Goal: Task Accomplishment & Management: Manage account settings

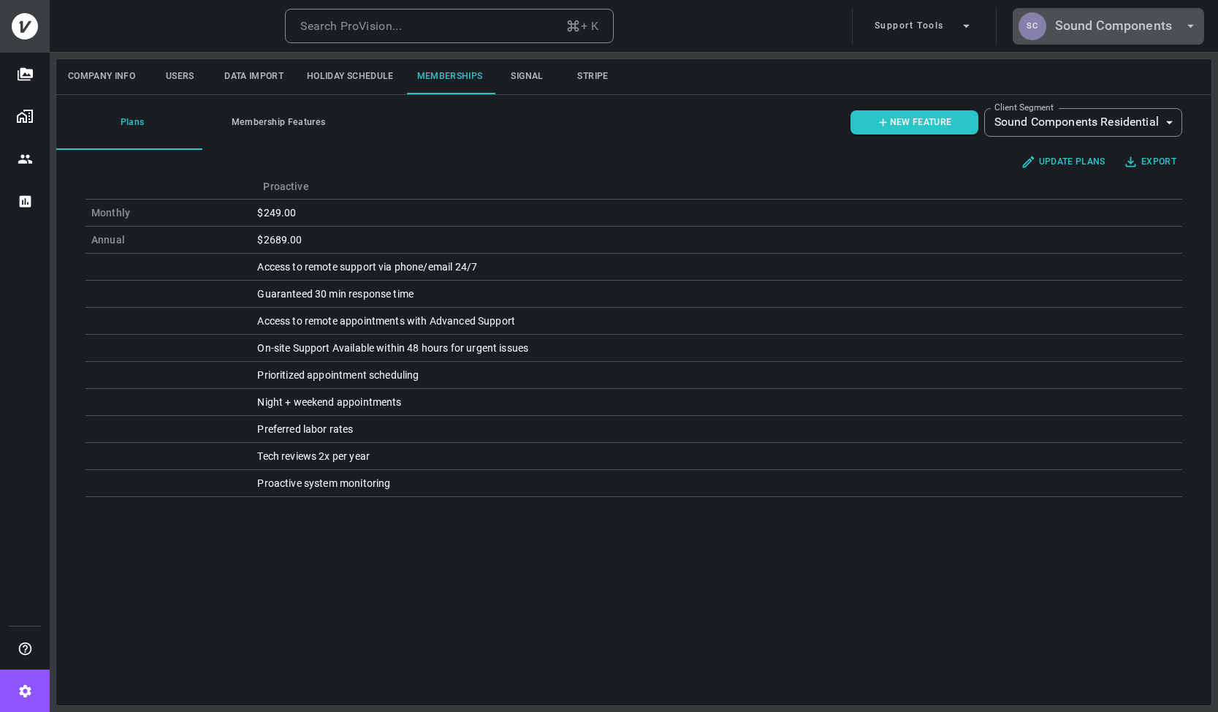
click at [1126, 32] on h6 "Sound Components" at bounding box center [1113, 25] width 117 height 21
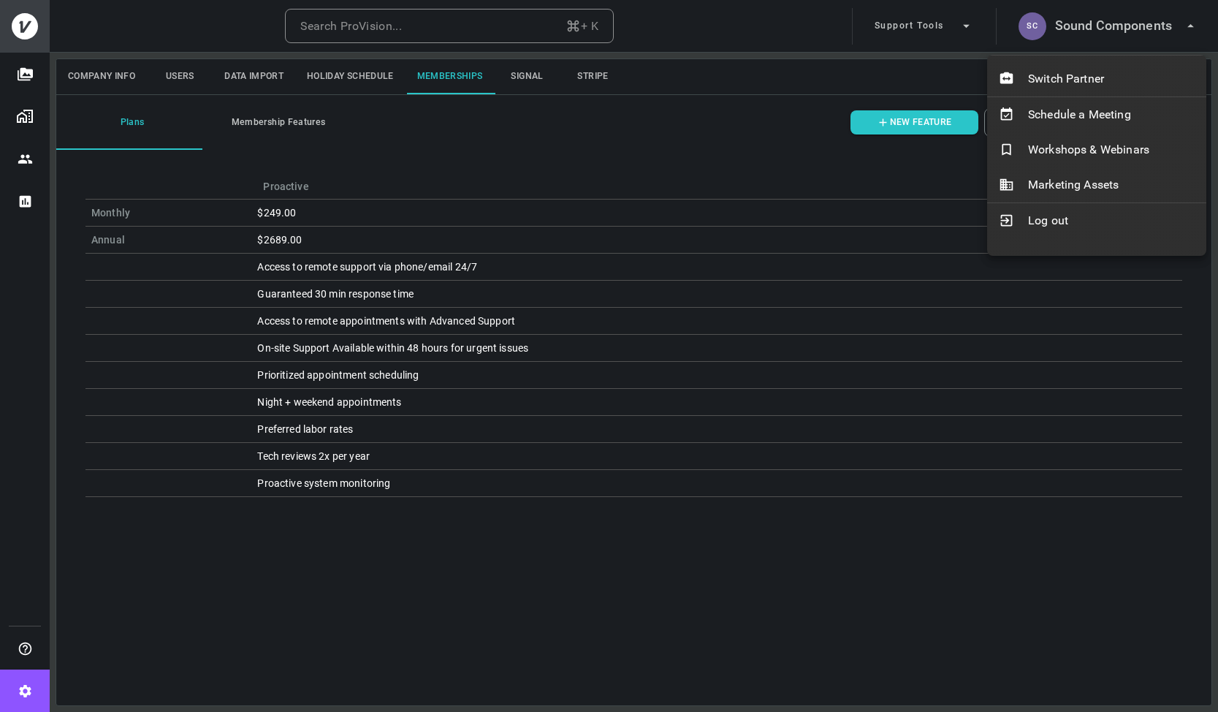
click at [1092, 33] on div at bounding box center [609, 356] width 1218 height 712
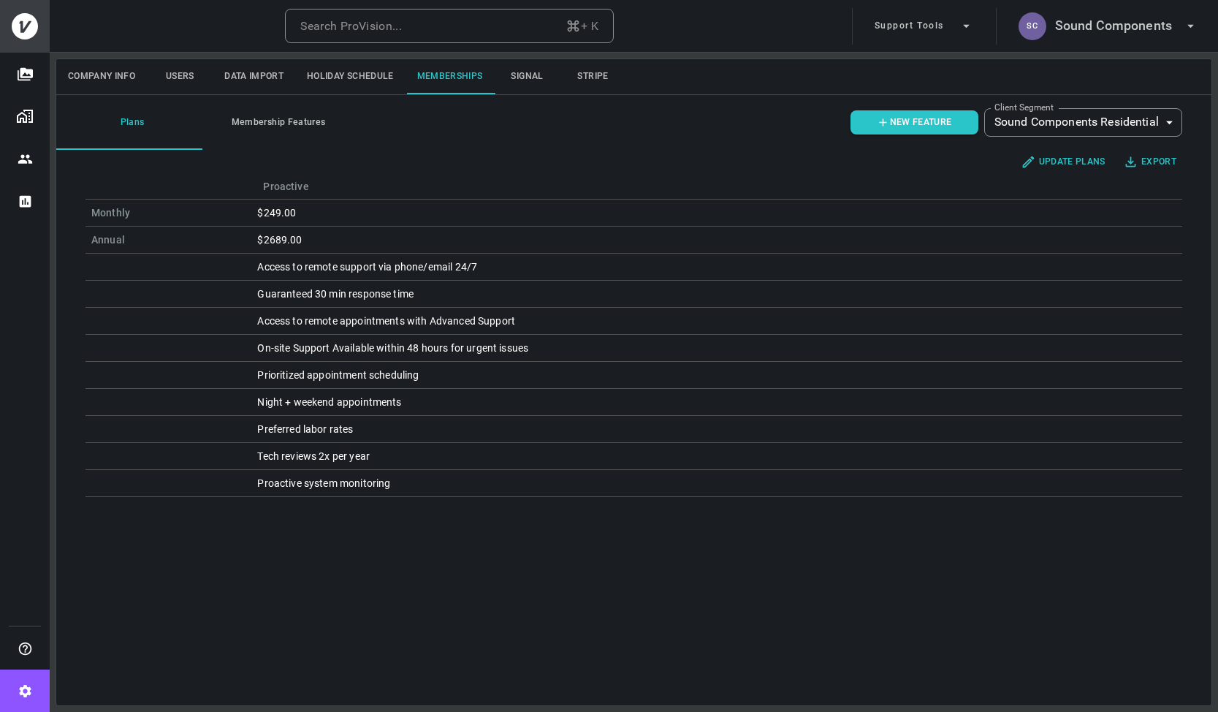
click at [1092, 33] on h6 "Sound Components" at bounding box center [1113, 25] width 117 height 21
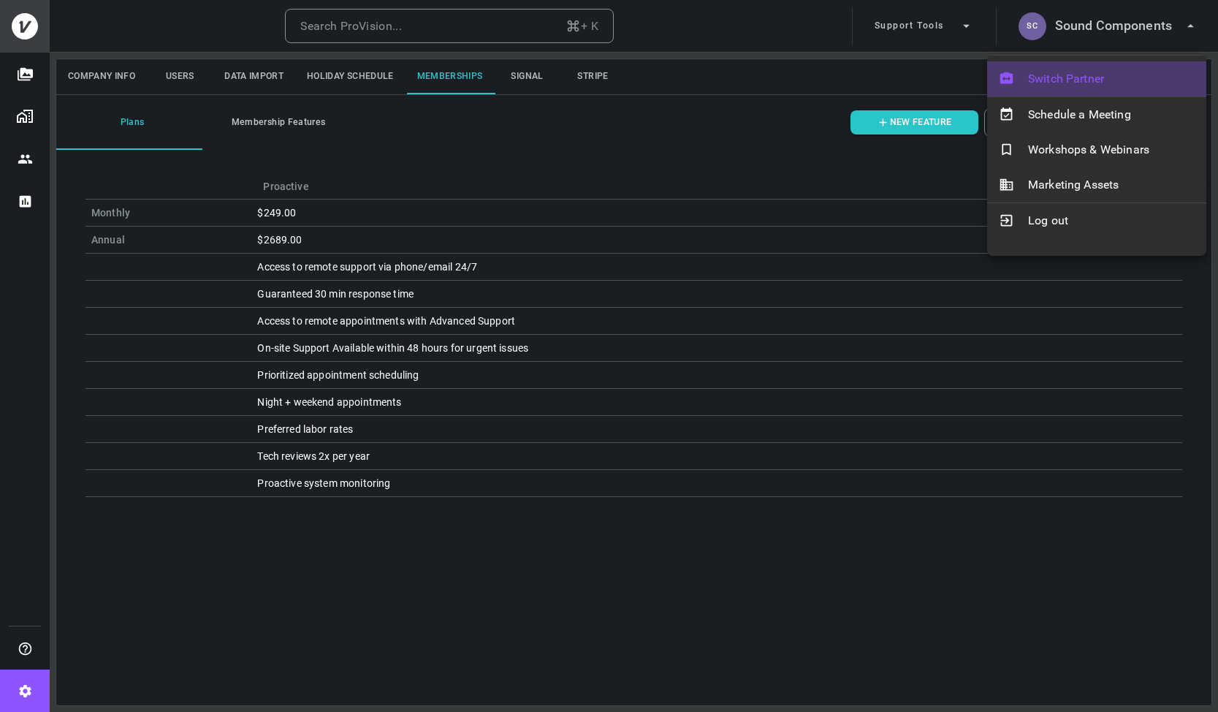
click at [1066, 75] on span "Switch Partner" at bounding box center [1111, 79] width 167 height 18
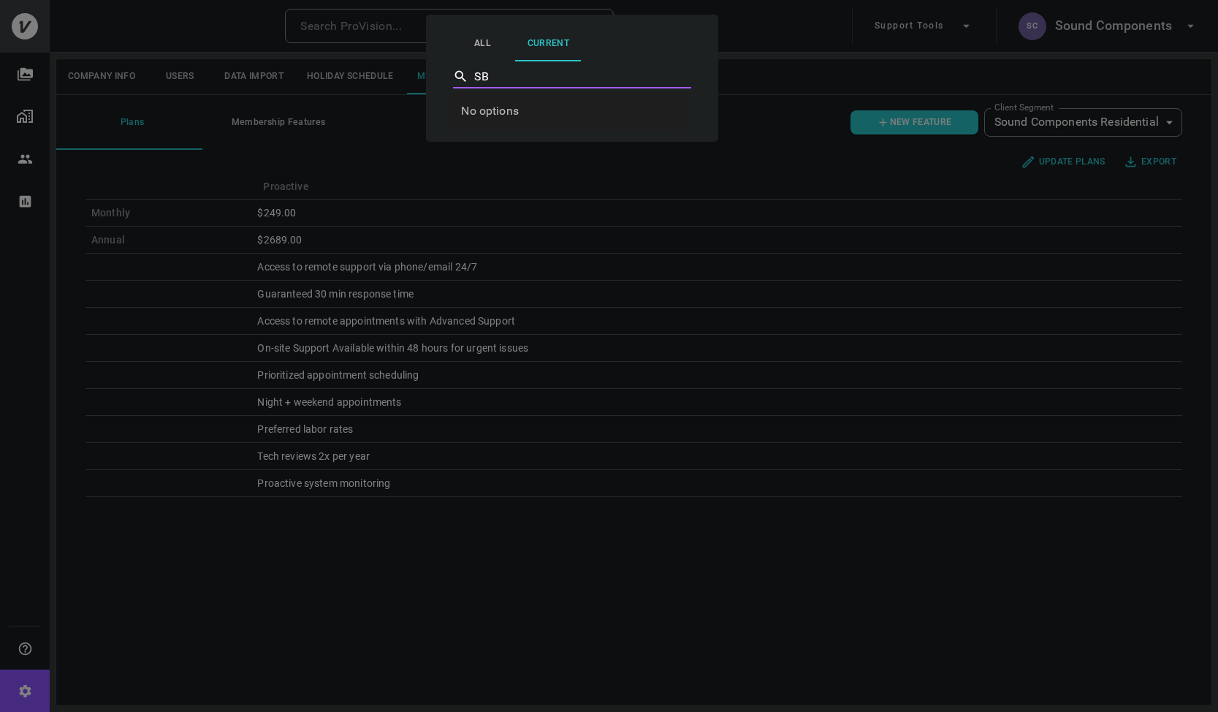
type input "S"
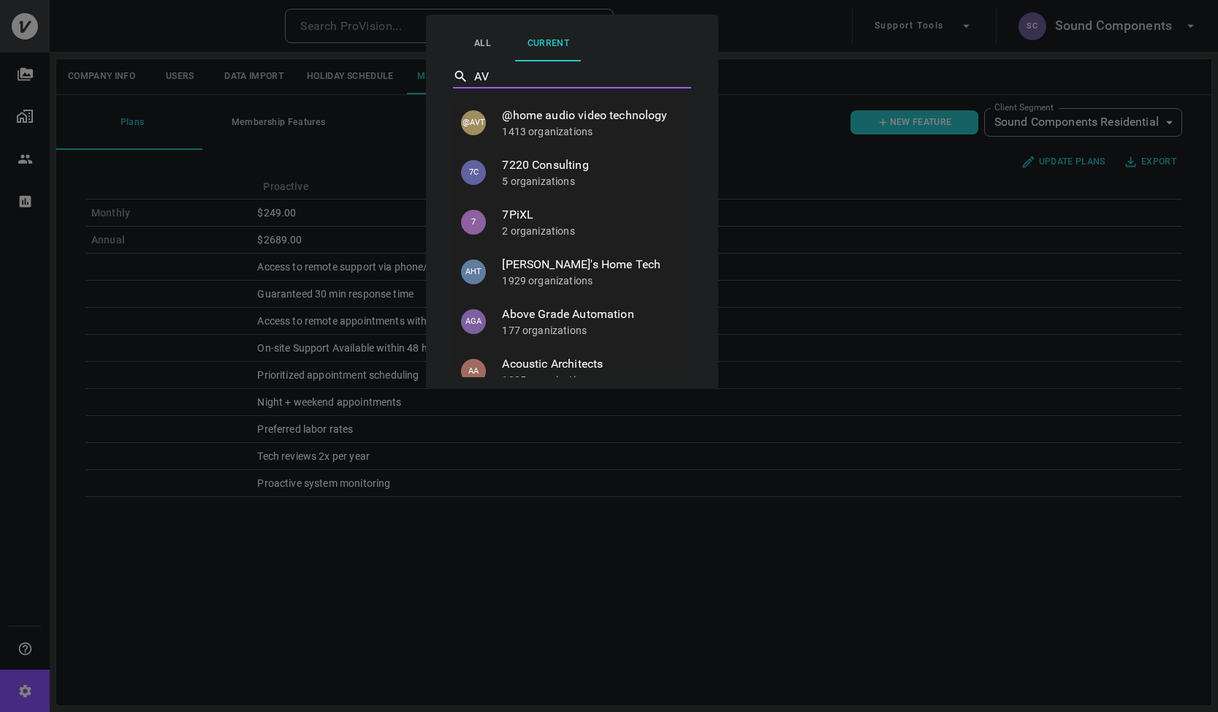
type input "AVS"
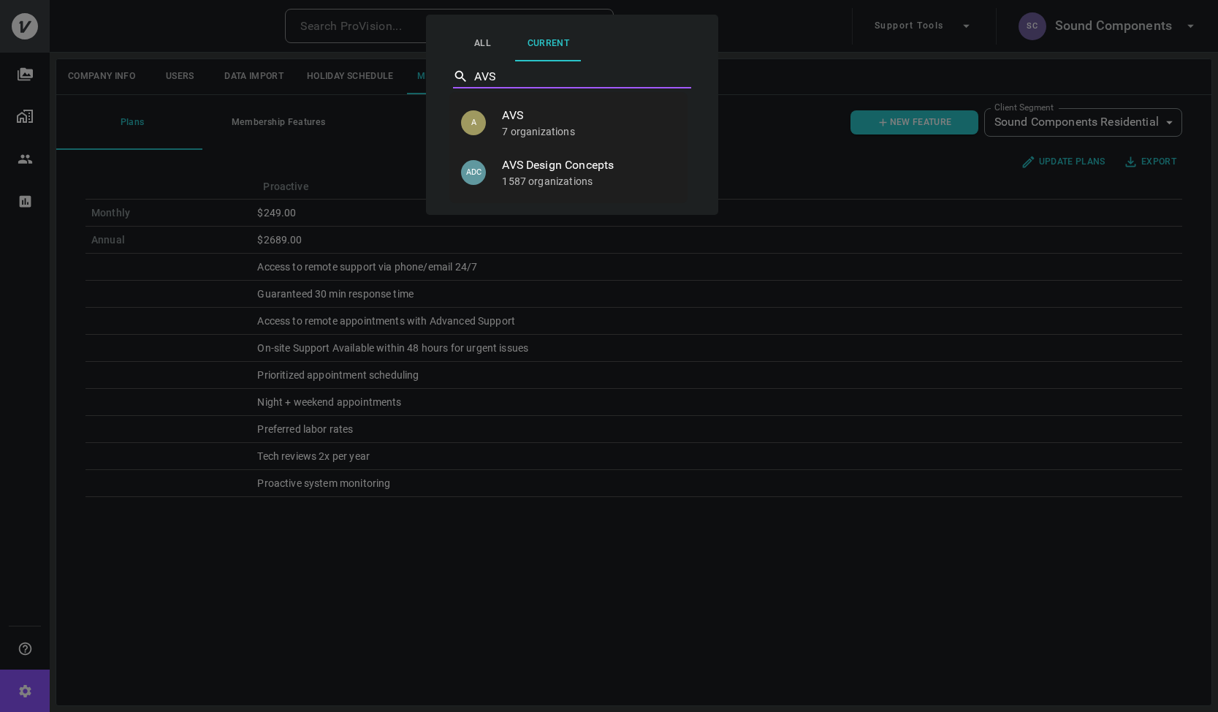
click at [559, 132] on p "7 organizations" at bounding box center [589, 131] width 174 height 15
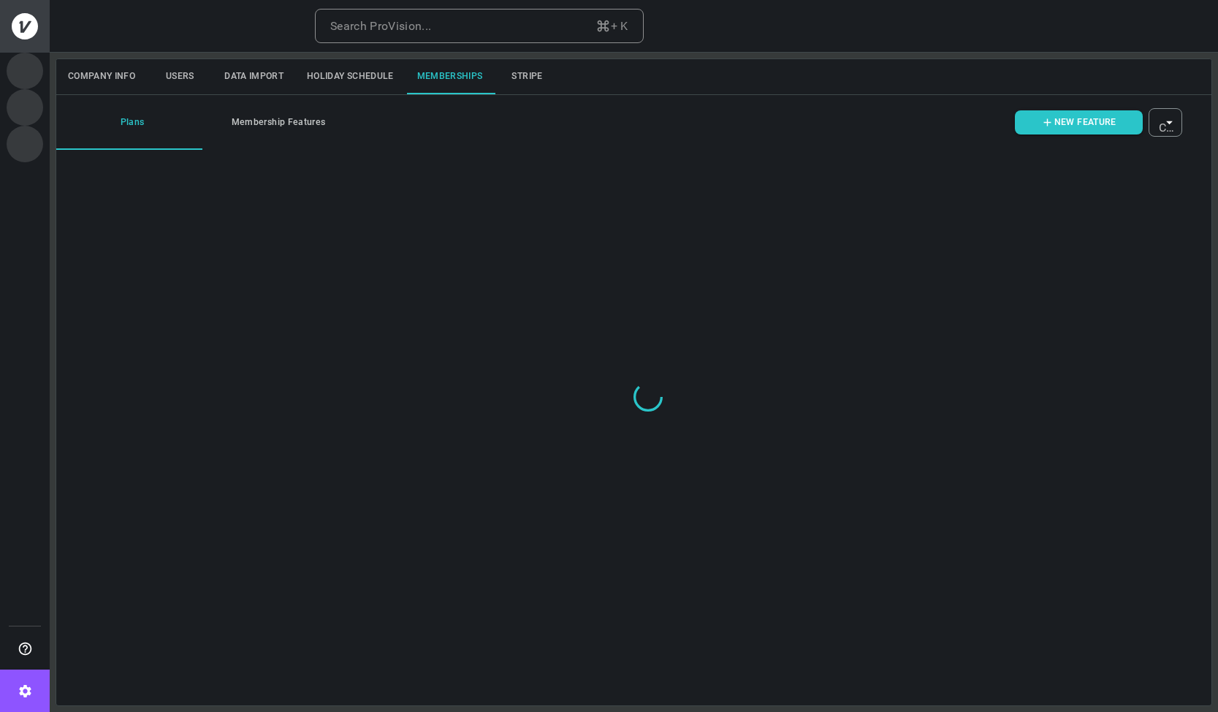
type input "ovbid-fea76328-941b-4ddb-b441-26c8616e7c17"
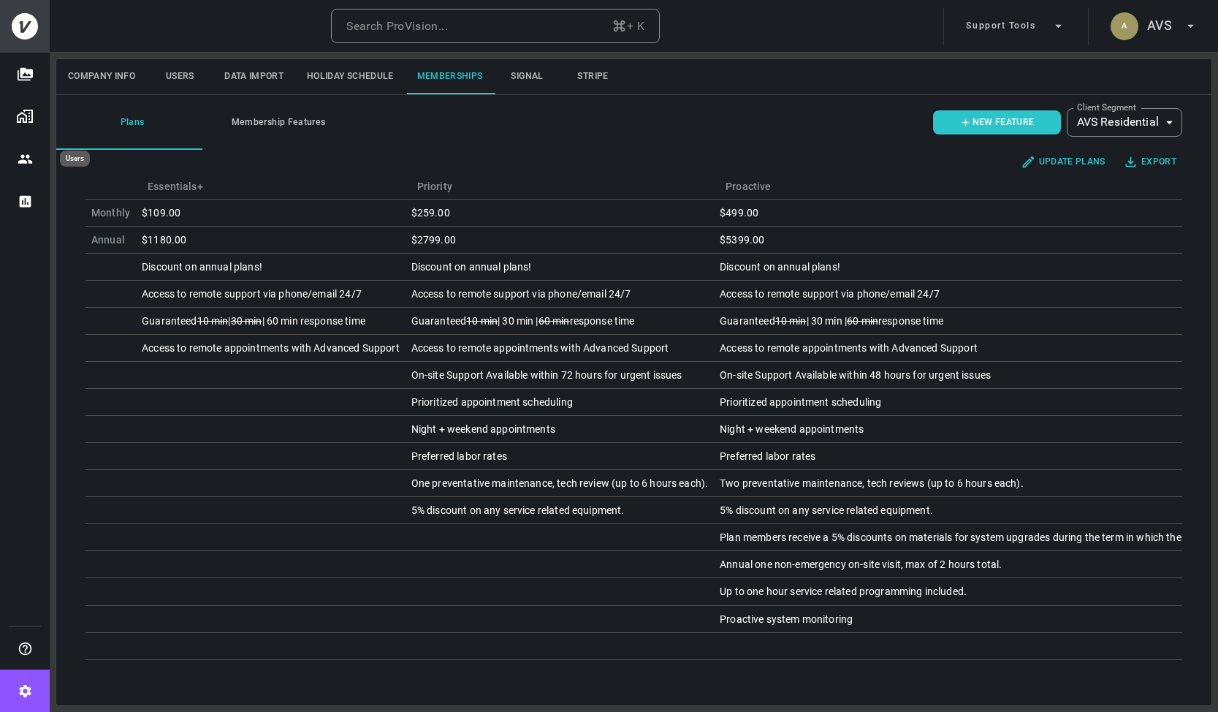
click at [31, 168] on button "Users" at bounding box center [25, 158] width 50 height 42
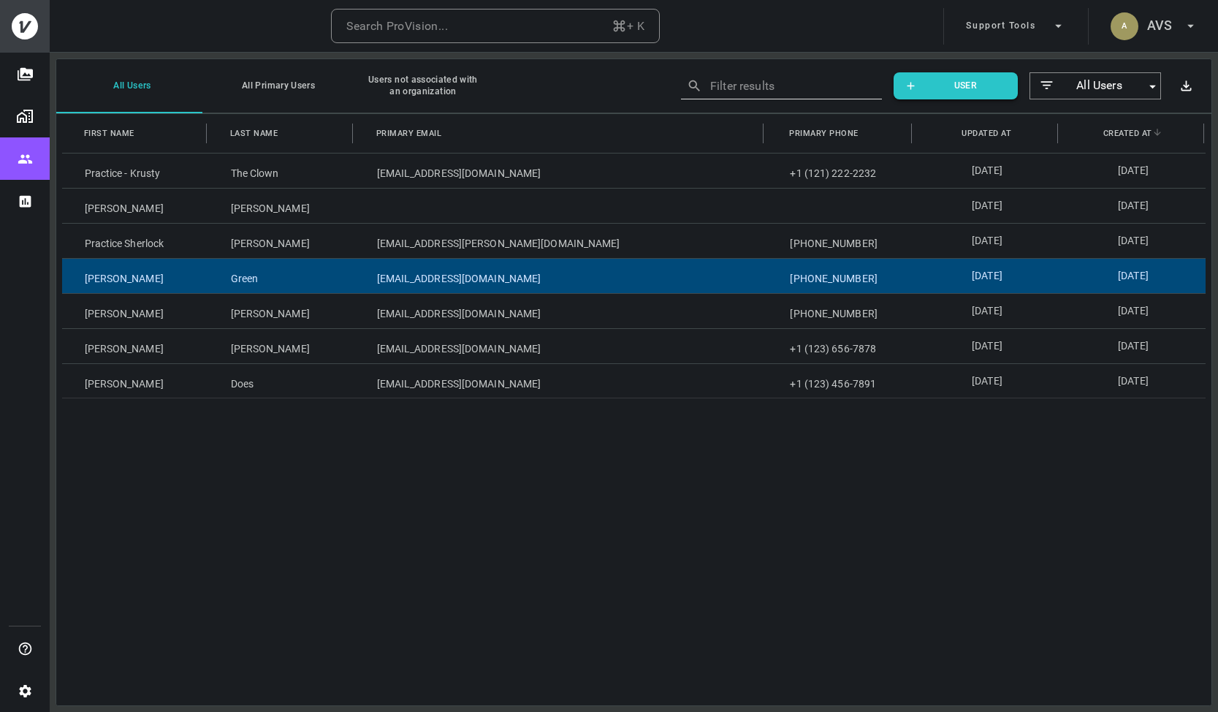
click at [250, 278] on div "Green" at bounding box center [281, 276] width 146 height 34
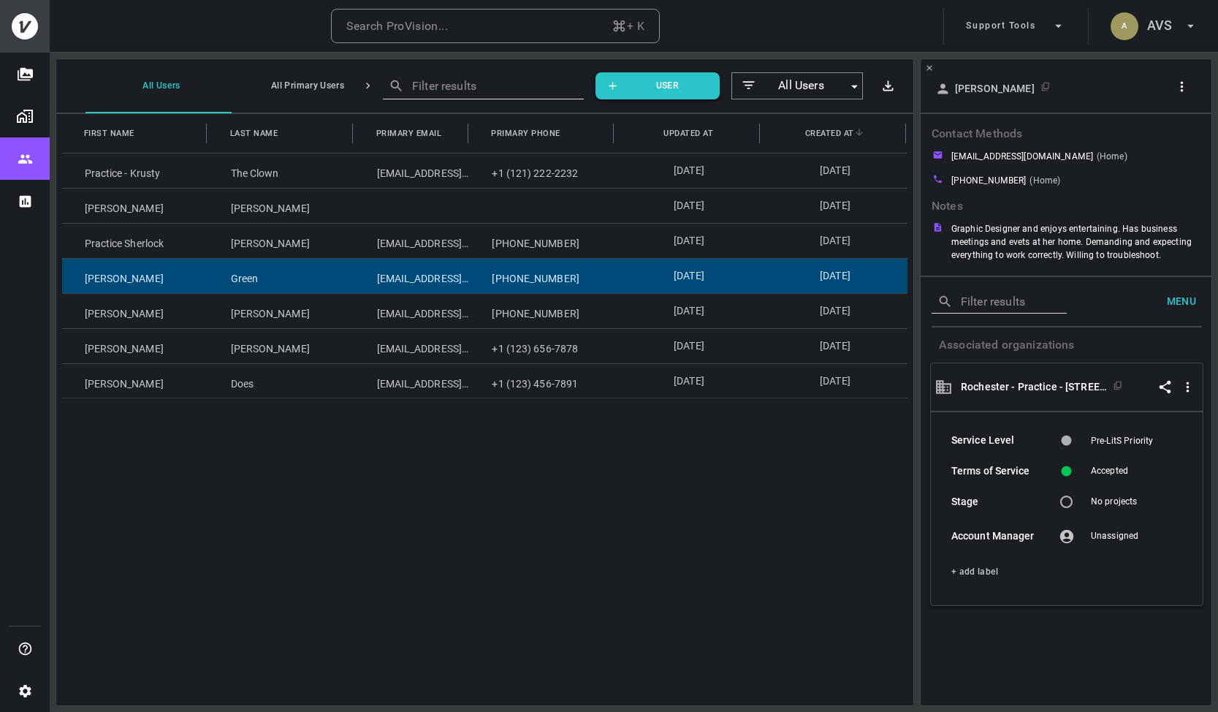
click at [1191, 86] on button "button" at bounding box center [1185, 86] width 28 height 23
click at [1185, 134] on p "Copy Client ID" at bounding box center [1157, 143] width 73 height 18
